Goal: Register for event/course

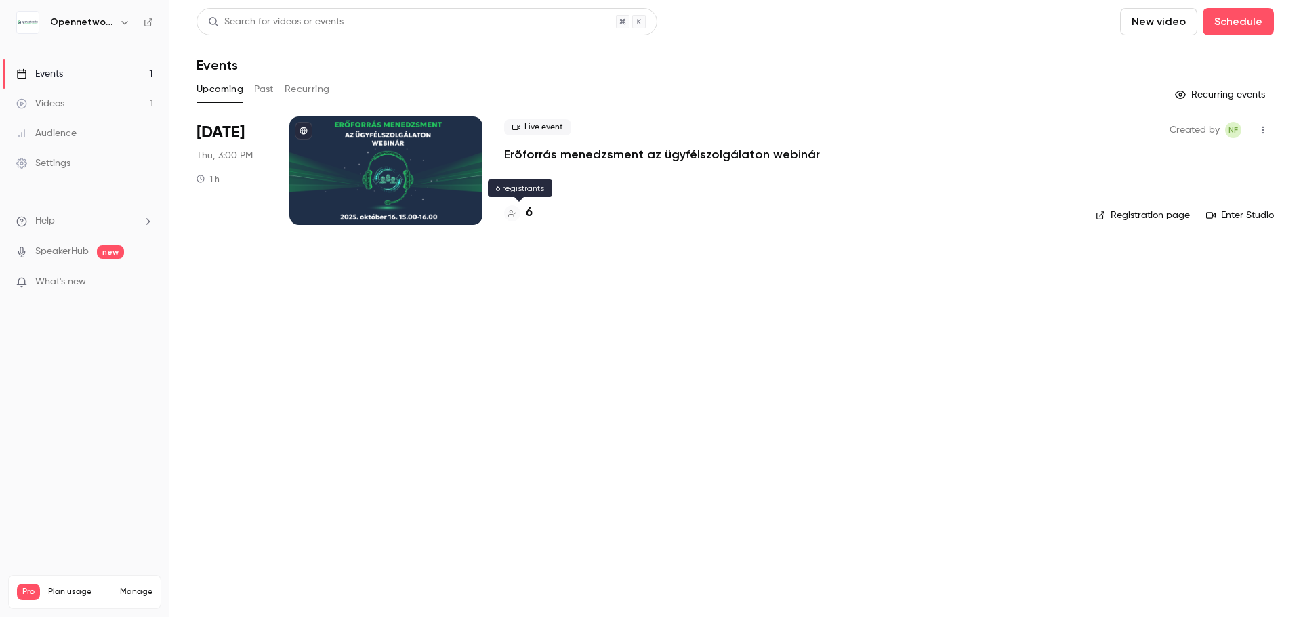
click at [530, 213] on h4 "6" at bounding box center [529, 213] width 7 height 18
